Goal: Transaction & Acquisition: Purchase product/service

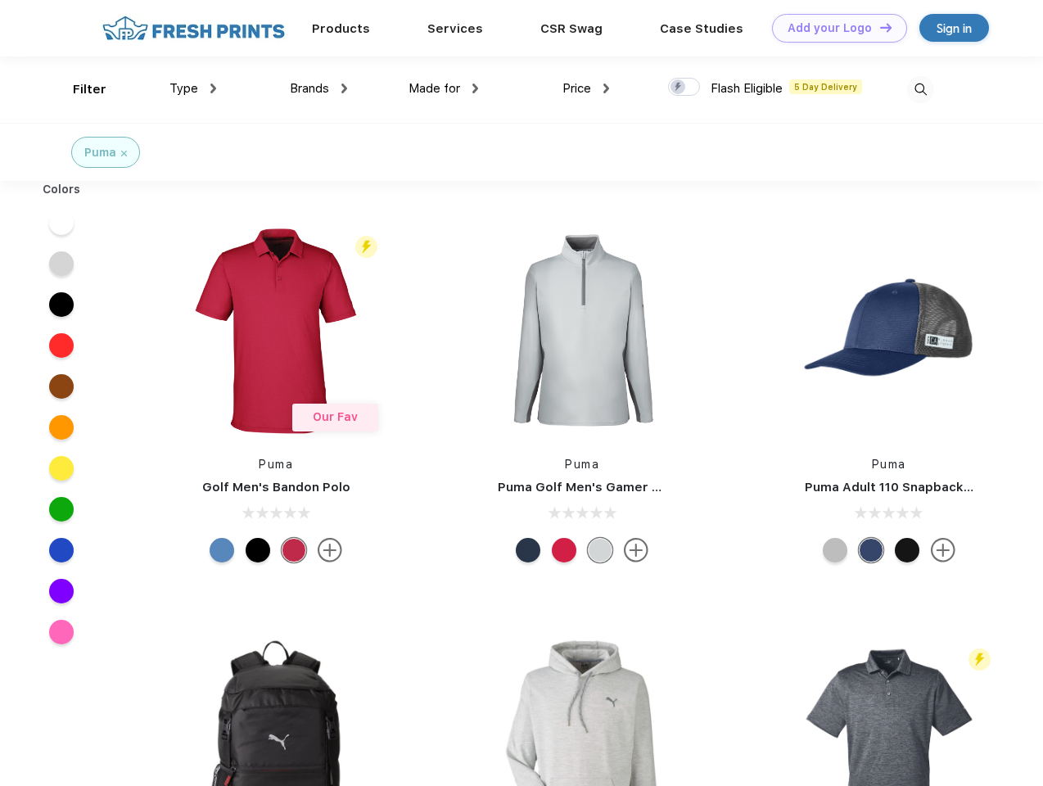
scroll to position [1, 0]
click at [834, 28] on link "Add your Logo Design Tool" at bounding box center [839, 28] width 135 height 29
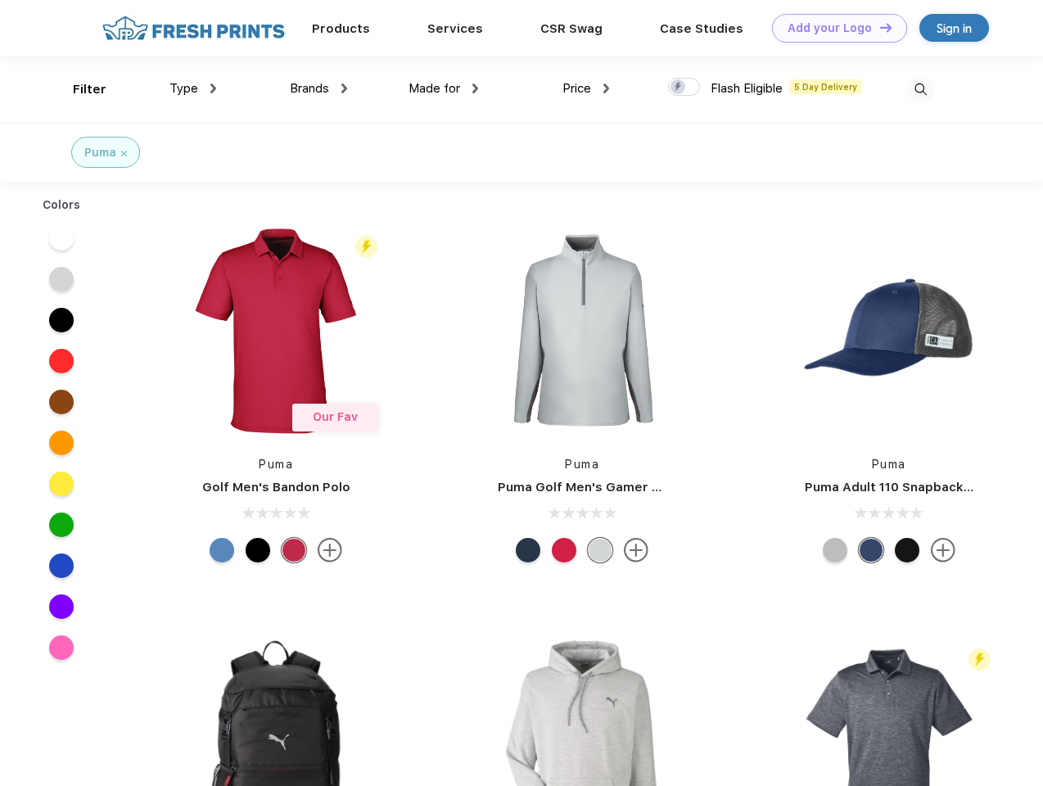
click at [0, 0] on div "Design Tool" at bounding box center [0, 0] width 0 height 0
click at [879, 27] on link "Add your Logo Design Tool" at bounding box center [839, 28] width 135 height 29
click at [79, 89] on div "Filter" at bounding box center [90, 89] width 34 height 19
click at [193, 88] on span "Type" at bounding box center [184, 88] width 29 height 15
click at [319, 88] on span "Brands" at bounding box center [309, 88] width 39 height 15
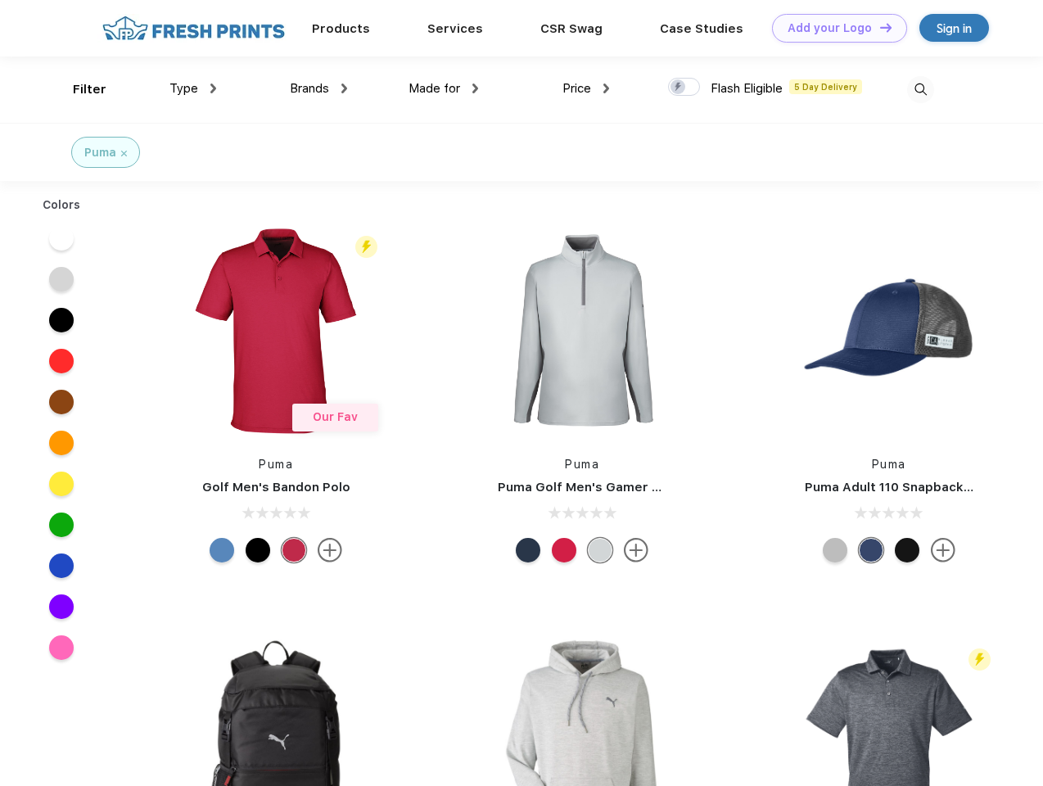
click at [444, 88] on span "Made for" at bounding box center [435, 88] width 52 height 15
click at [586, 88] on span "Price" at bounding box center [577, 88] width 29 height 15
click at [685, 88] on div at bounding box center [684, 87] width 32 height 18
click at [679, 88] on input "checkbox" at bounding box center [673, 82] width 11 height 11
click at [920, 89] on img at bounding box center [920, 89] width 27 height 27
